Goal: Communication & Community: Answer question/provide support

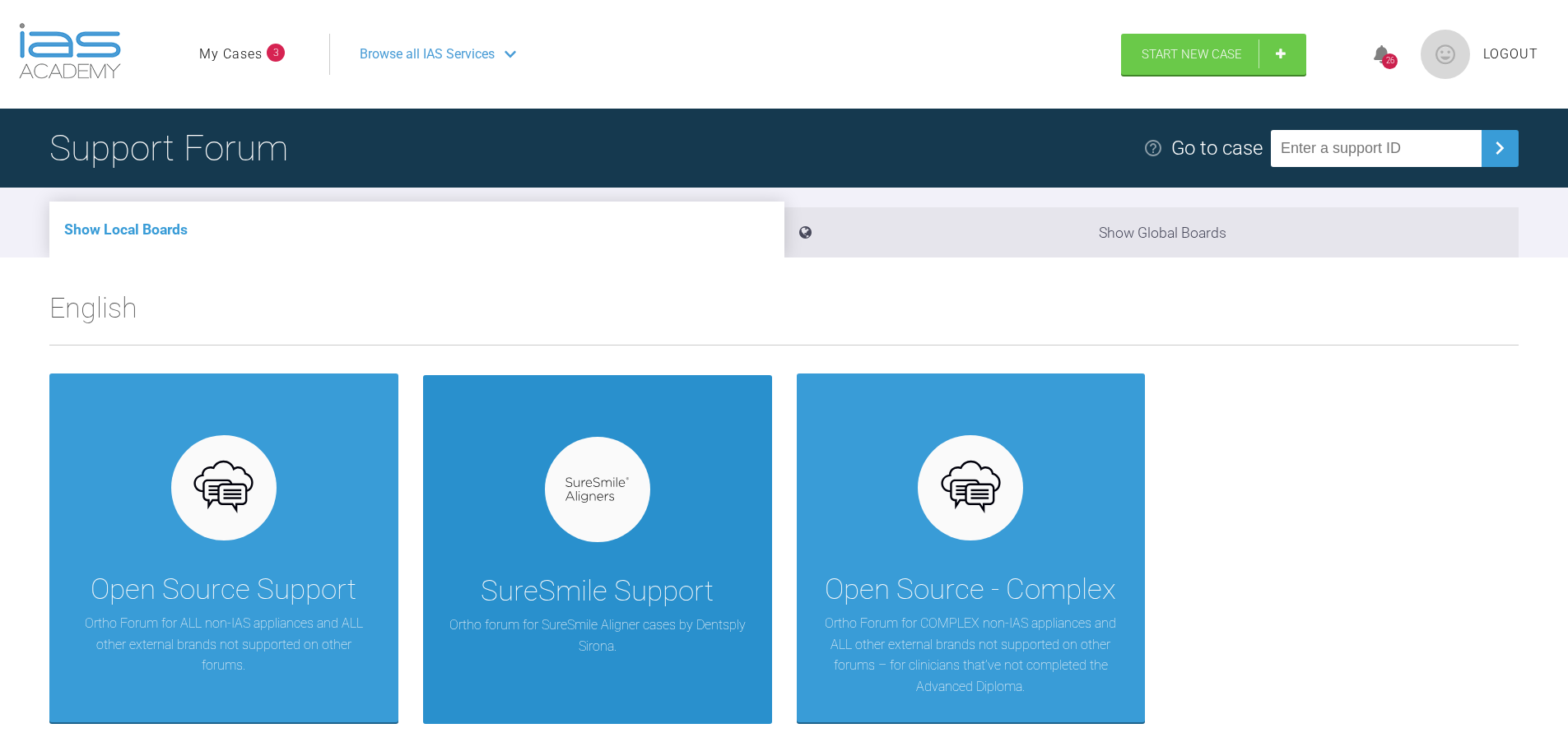
click at [623, 526] on div at bounding box center [597, 489] width 105 height 105
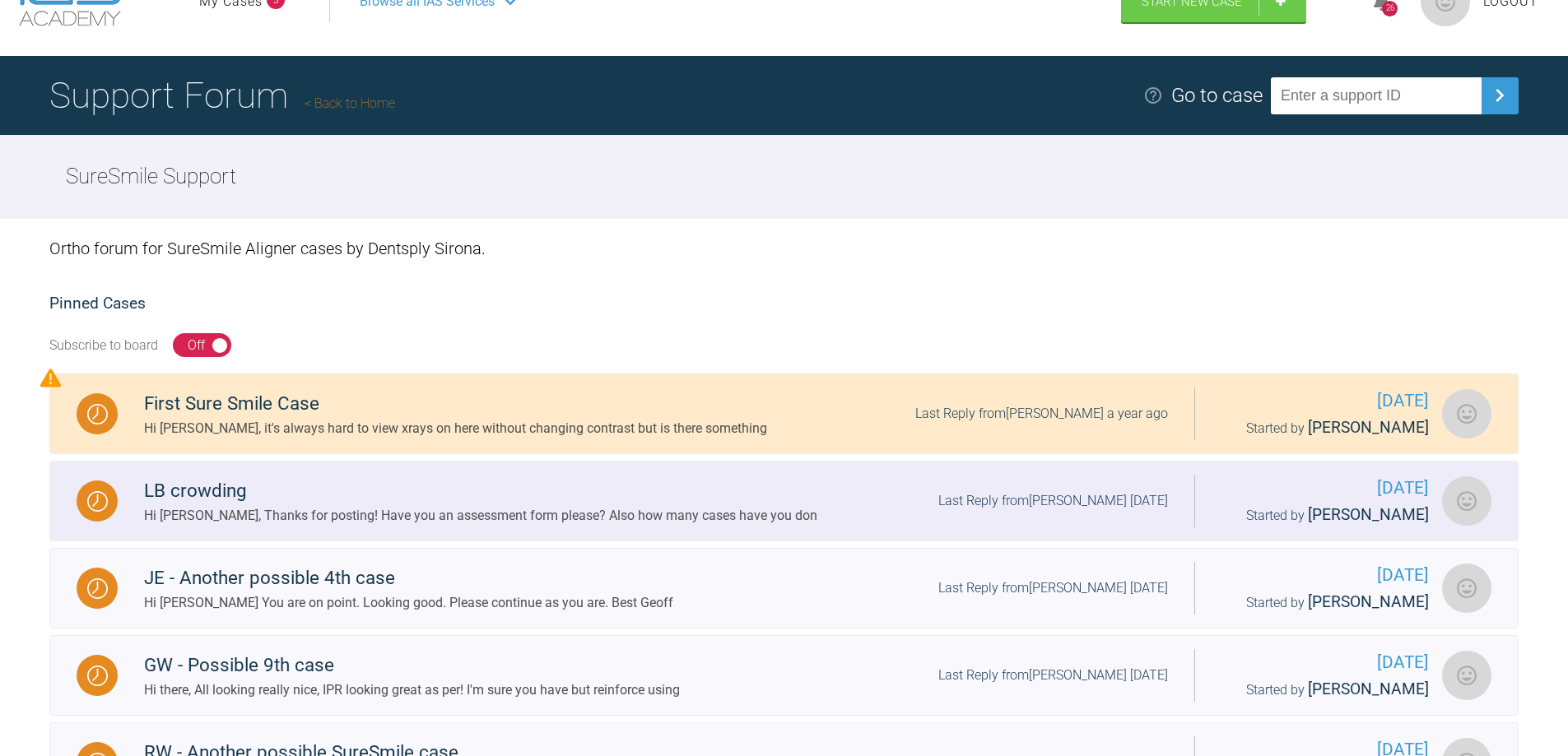
scroll to position [83, 0]
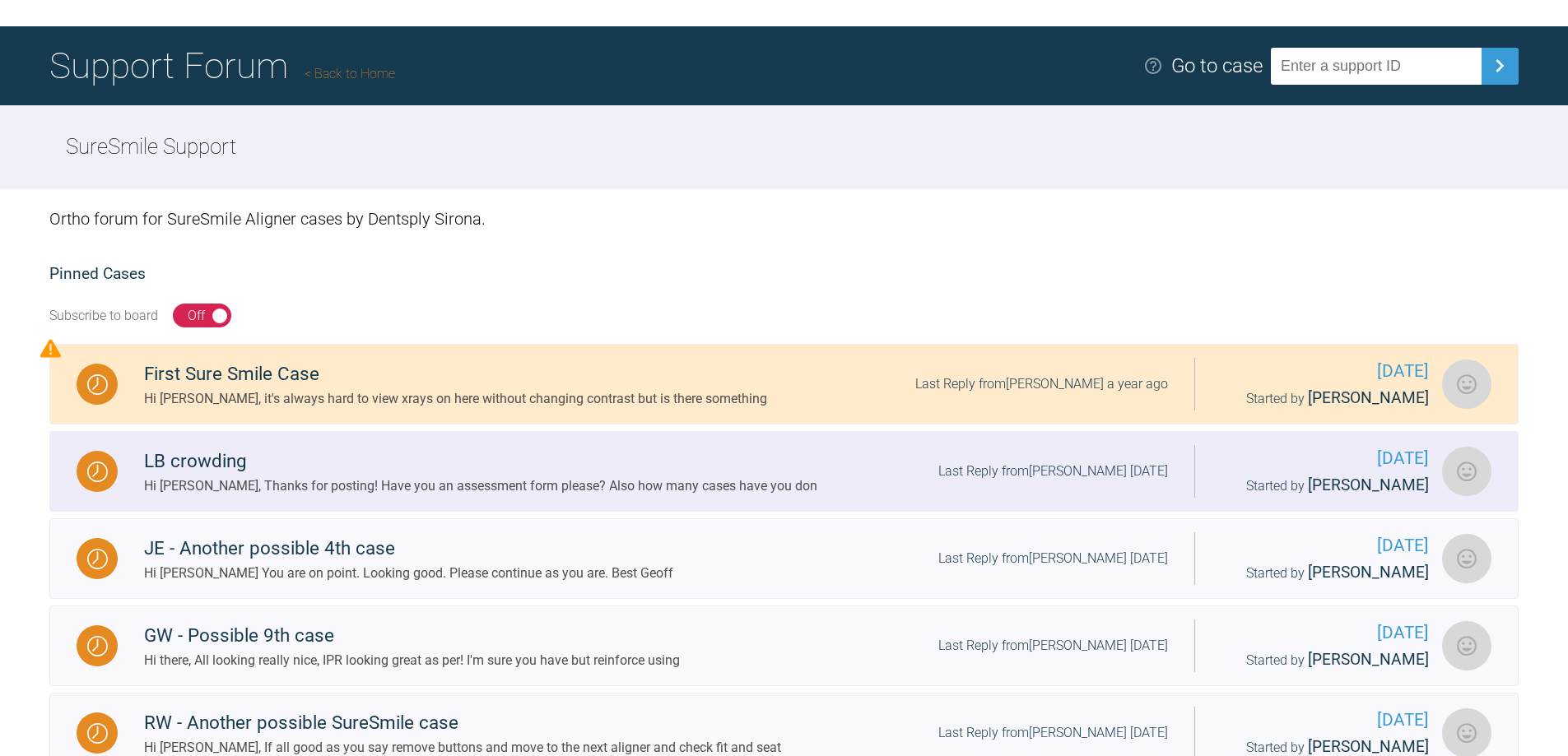
click at [401, 487] on div "Hi [PERSON_NAME], Thanks for posting! Have you an assessment form please? Also …" at bounding box center [480, 486] width 673 height 22
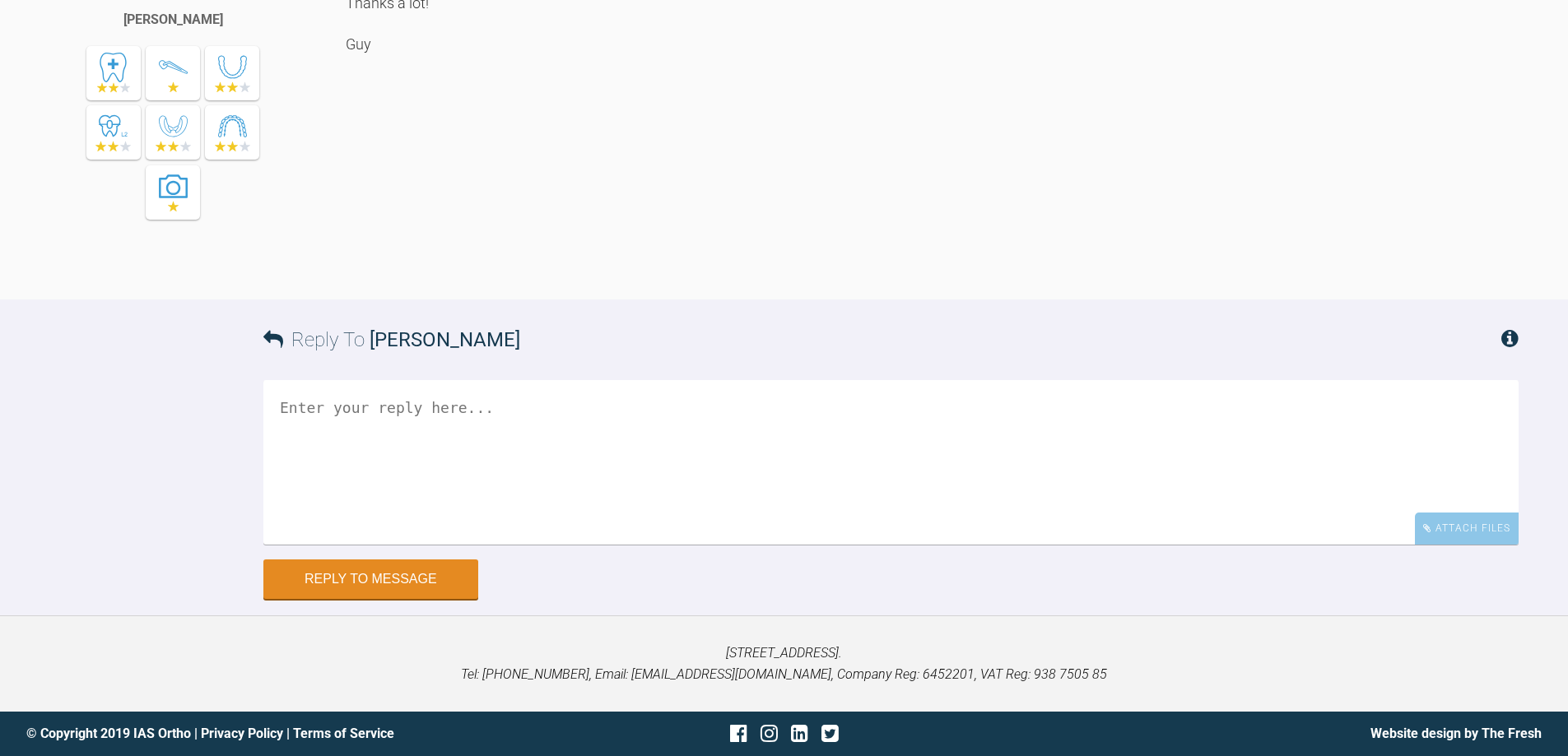
scroll to position [1144, 0]
click at [332, 409] on textarea at bounding box center [891, 462] width 1256 height 164
type textarea "H"
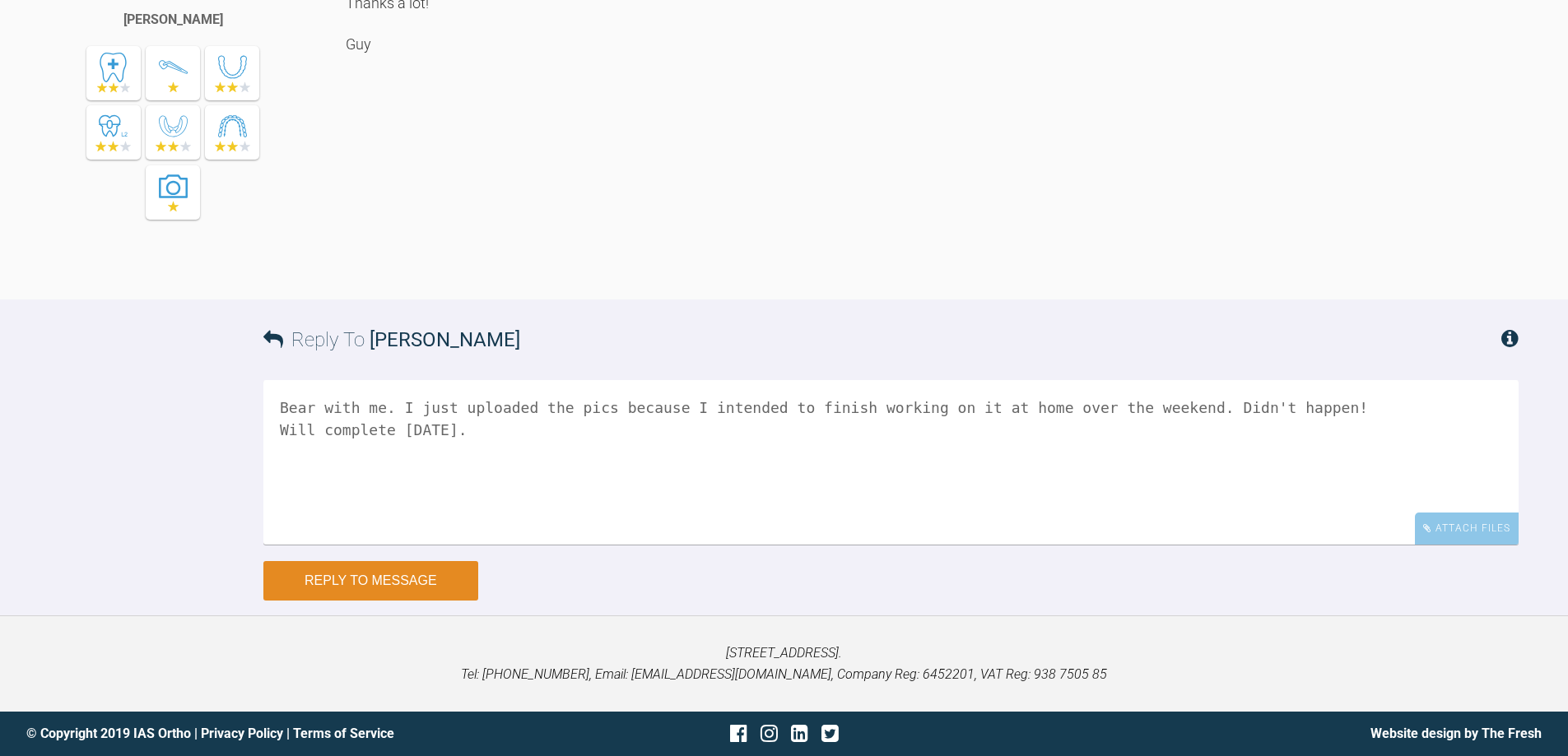
type textarea "Bear with me. I just uploaded the pics because I intended to finish working on …"
click at [411, 583] on button "Reply to Message" at bounding box center [371, 581] width 215 height 40
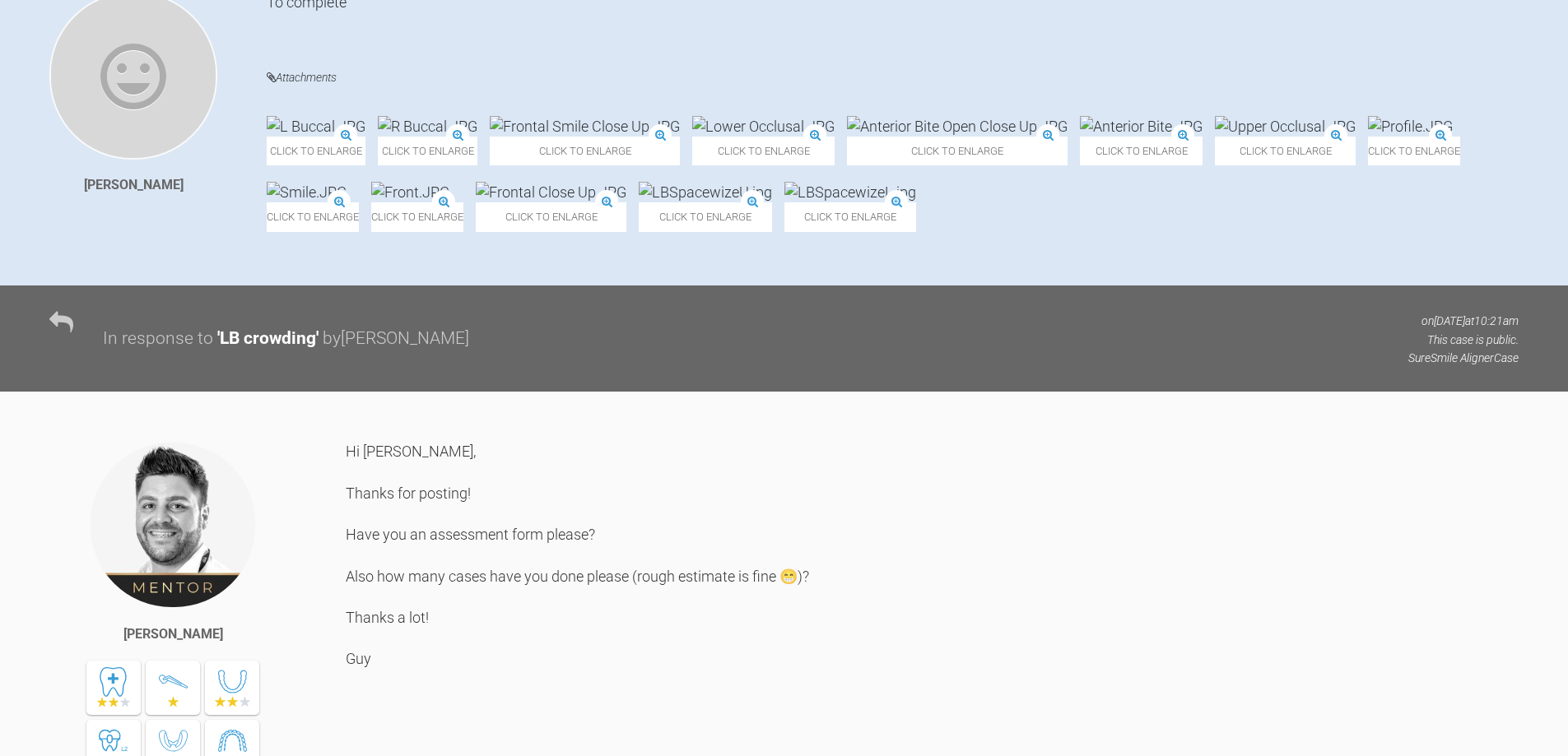
scroll to position [276, 0]
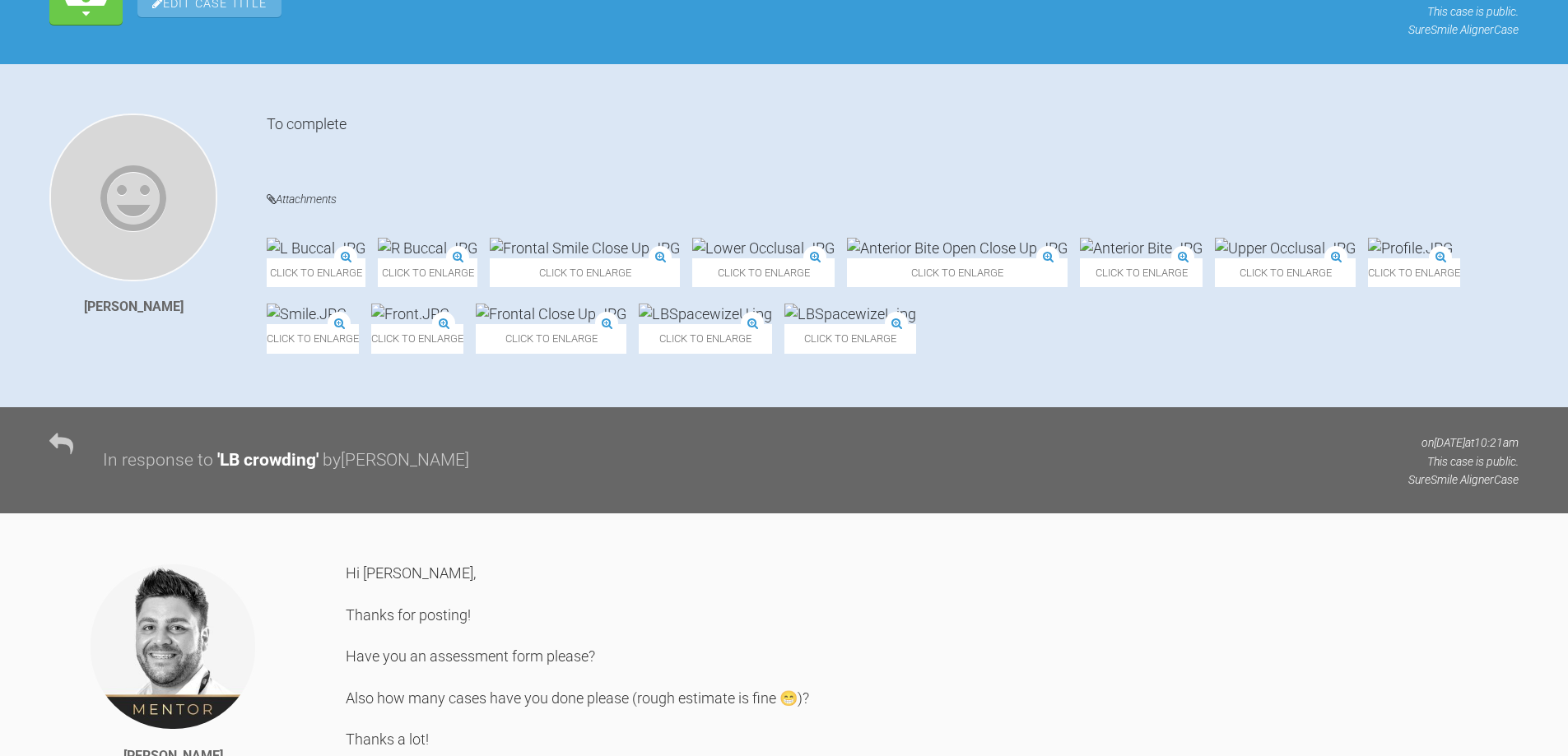
click at [916, 353] on div "Click to enlarge" at bounding box center [850, 328] width 132 height 49
